Goal: Information Seeking & Learning: Find specific fact

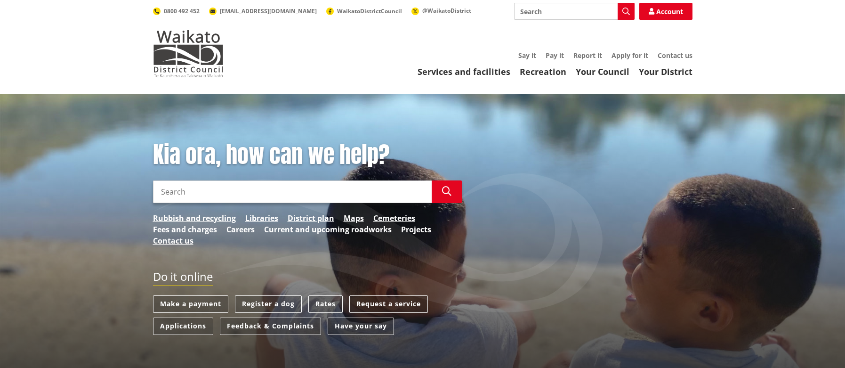
click at [233, 192] on input "Search" at bounding box center [292, 191] width 279 height 23
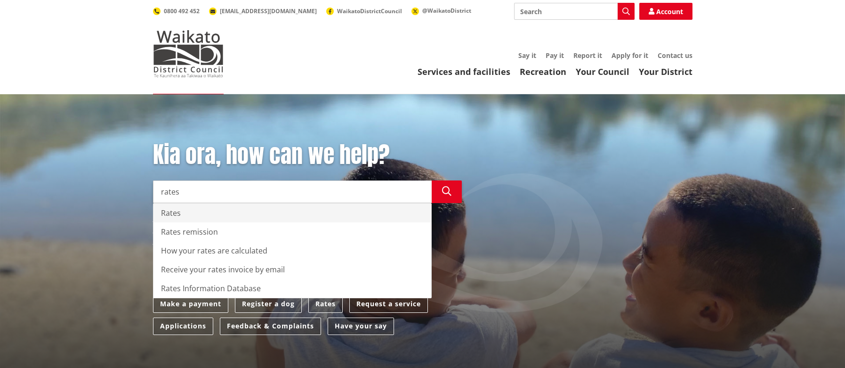
click at [183, 209] on div "Rates" at bounding box center [292, 212] width 278 height 19
type input "Rates"
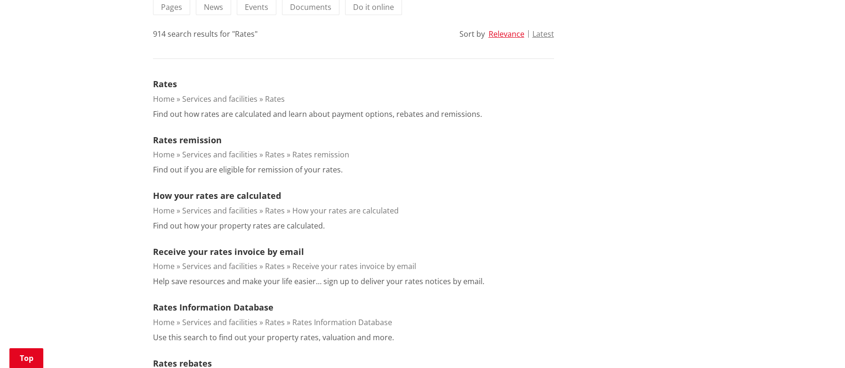
scroll to position [282, 0]
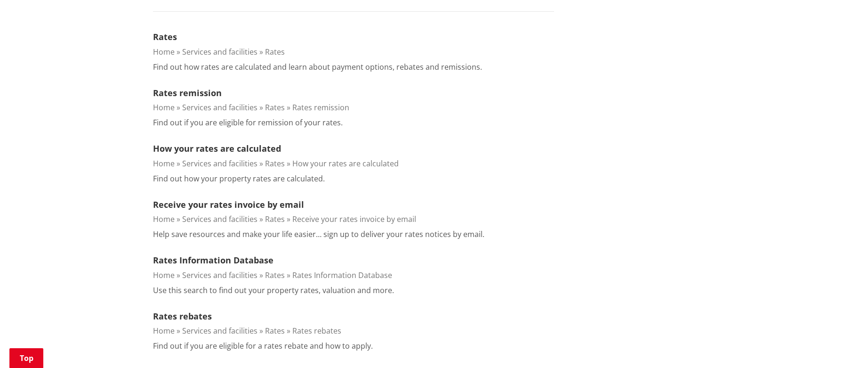
click at [512, 204] on div "Receive your rates invoice by email" at bounding box center [353, 204] width 401 height 12
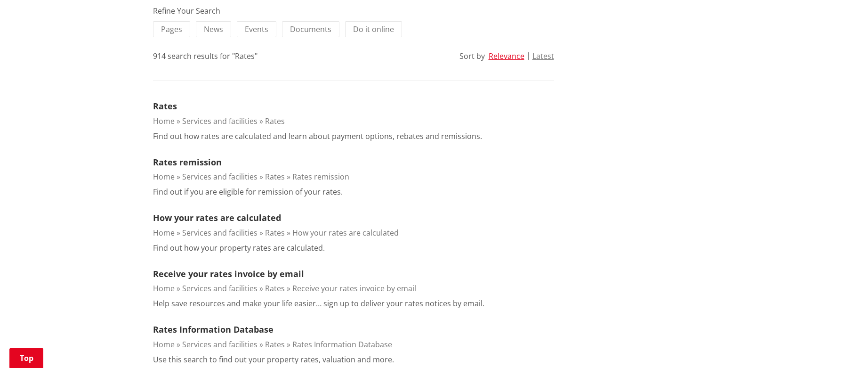
scroll to position [188, 0]
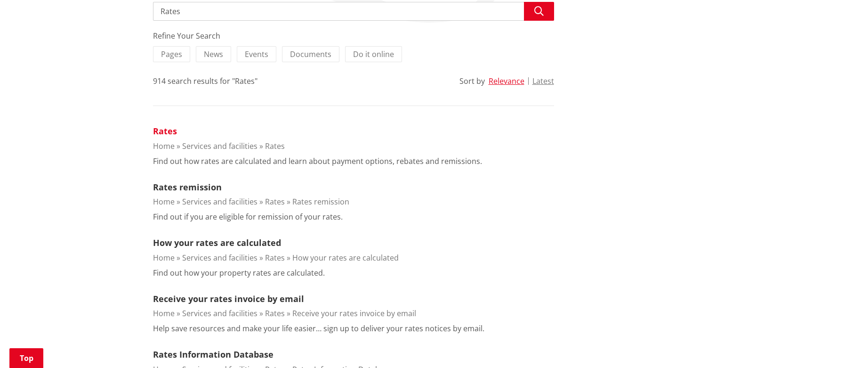
click at [164, 129] on link "Rates" at bounding box center [165, 130] width 24 height 11
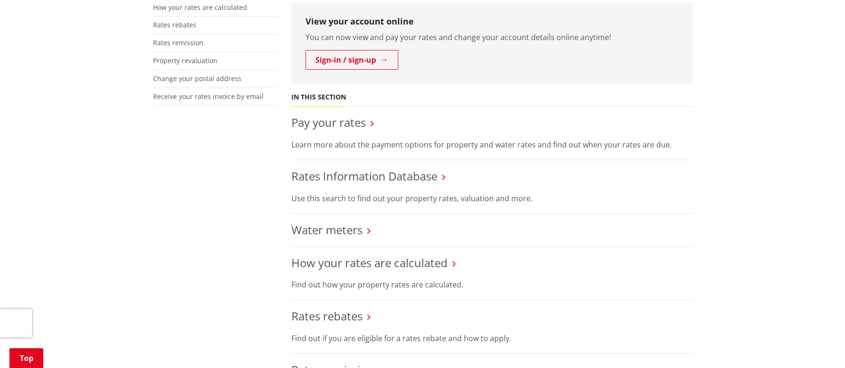
scroll to position [282, 0]
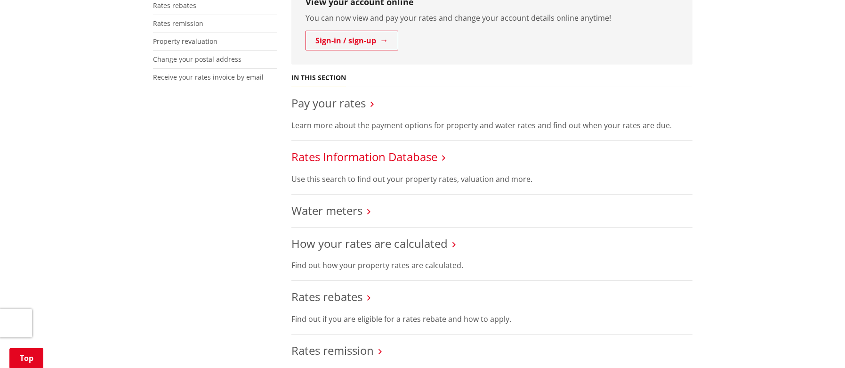
click at [337, 159] on link "Rates Information Database" at bounding box center [364, 157] width 146 height 16
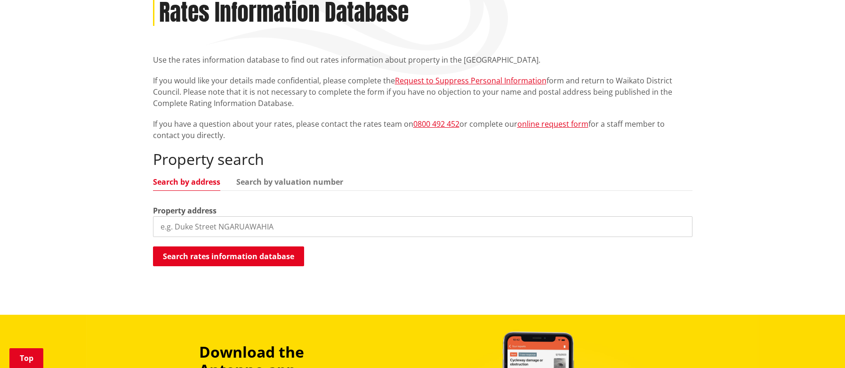
scroll to position [141, 0]
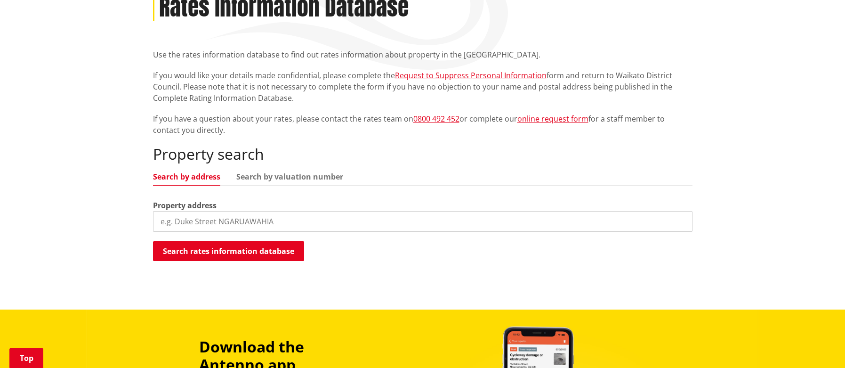
click at [195, 224] on input "search" at bounding box center [422, 221] width 539 height 21
type input "[STREET_ADDRESS][PERSON_NAME]"
click at [270, 250] on button "Search rates information database" at bounding box center [228, 251] width 151 height 20
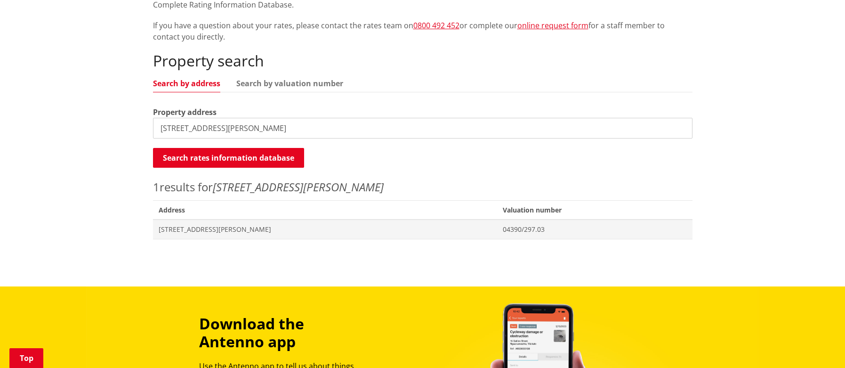
scroll to position [235, 0]
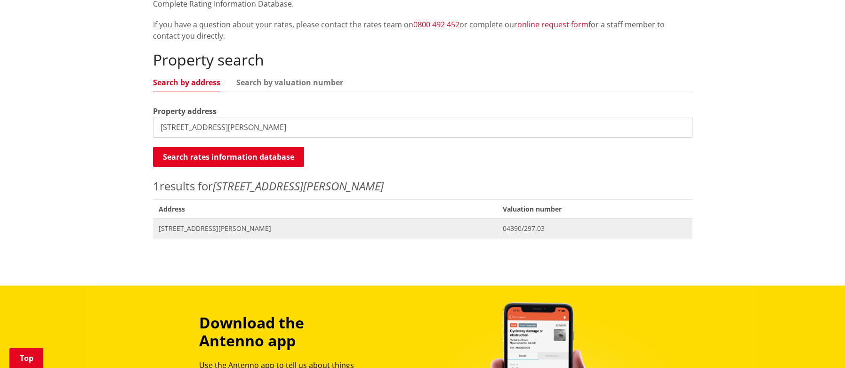
click at [233, 233] on span "Address 14 Rodda Road TE KAUWHATA" at bounding box center [325, 227] width 345 height 19
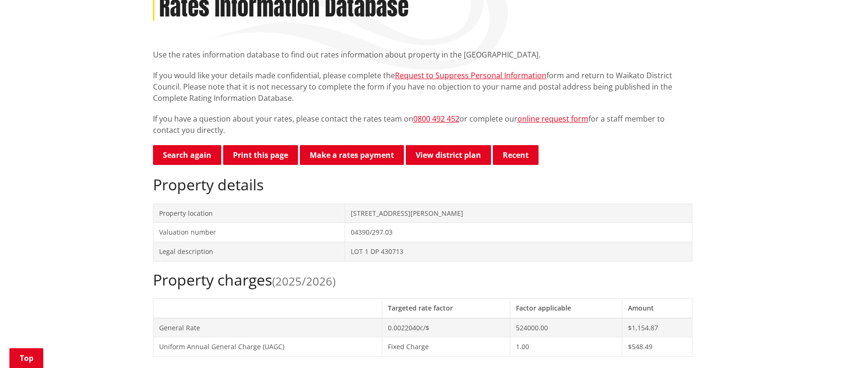
scroll to position [94, 0]
